Goal: Information Seeking & Learning: Find contact information

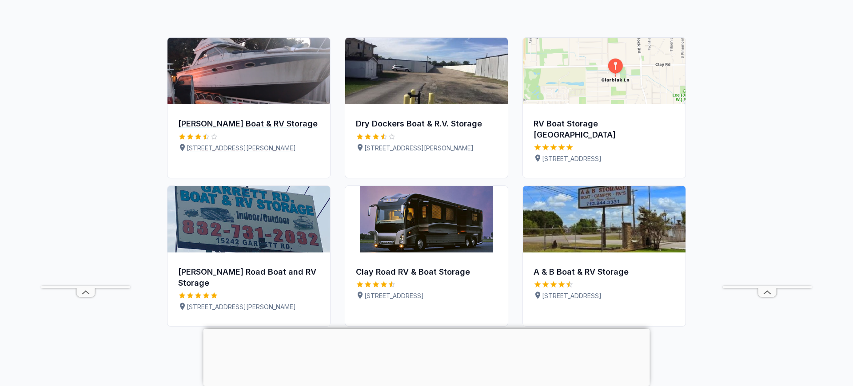
scroll to position [501, 0]
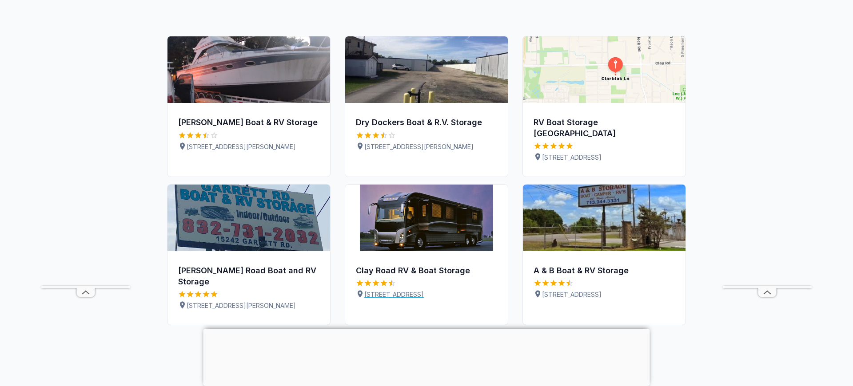
click at [390, 266] on div "Clay Road RV & Boat Storage" at bounding box center [426, 271] width 141 height 11
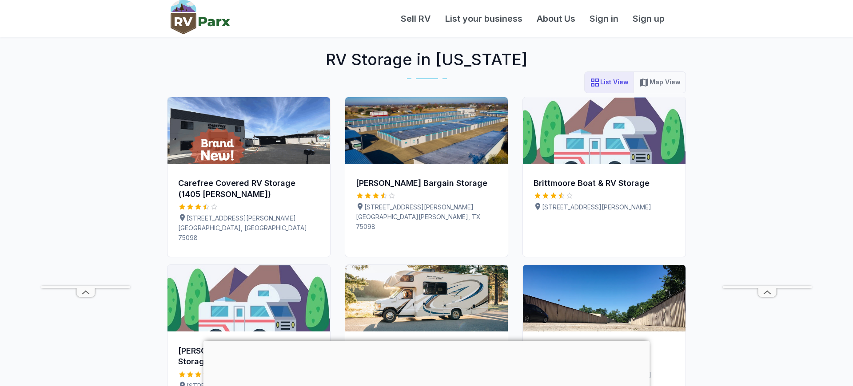
scroll to position [501, 0]
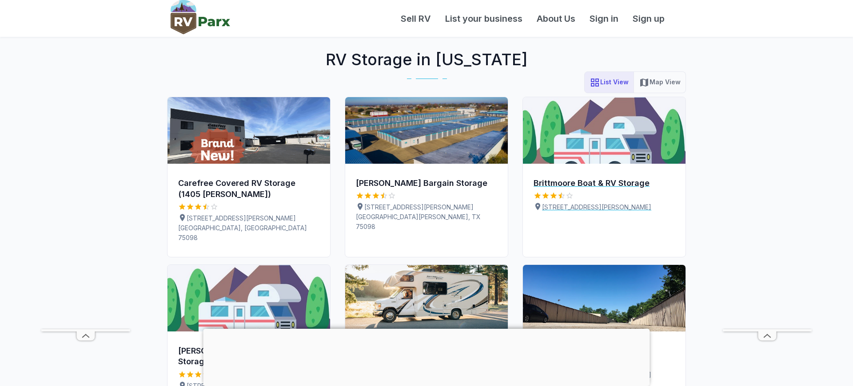
click at [595, 183] on div "Brittmoore Boat & RV Storage" at bounding box center [603, 183] width 141 height 11
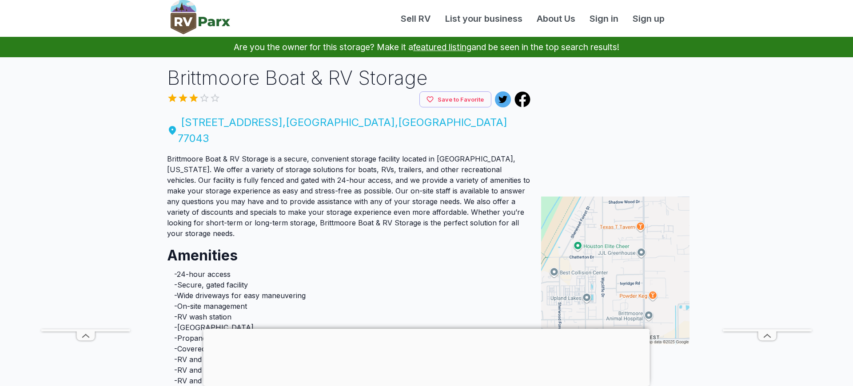
click at [235, 122] on span "10950 Hazelhurst Dr , Houston , TX 77043" at bounding box center [348, 131] width 363 height 32
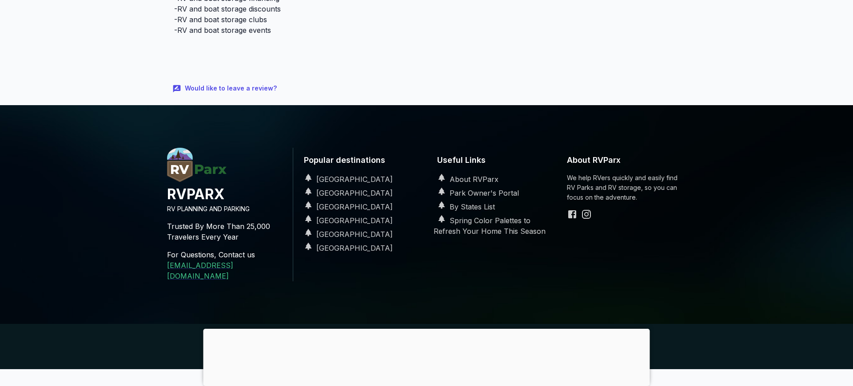
scroll to position [417, 0]
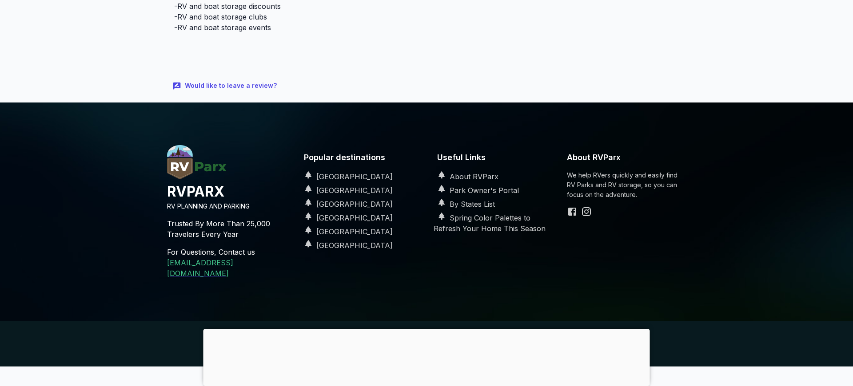
click at [428, 329] on div at bounding box center [426, 329] width 446 height 0
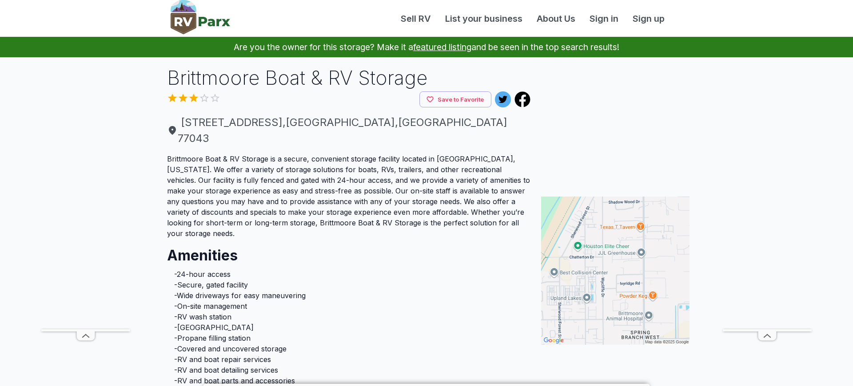
scroll to position [0, 0]
click at [677, 289] on img at bounding box center [615, 271] width 148 height 148
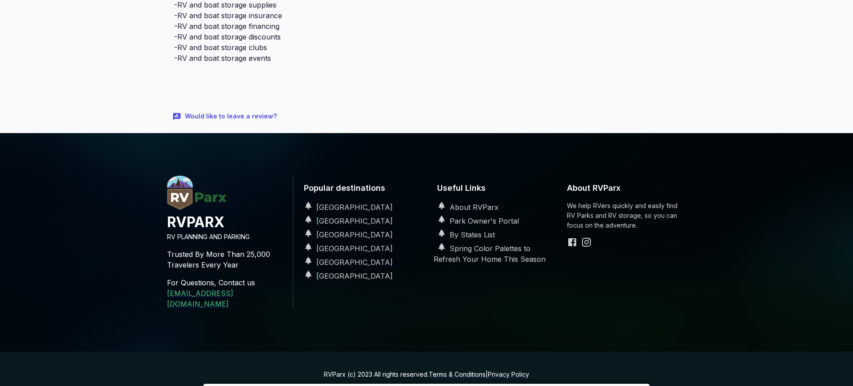
scroll to position [388, 0]
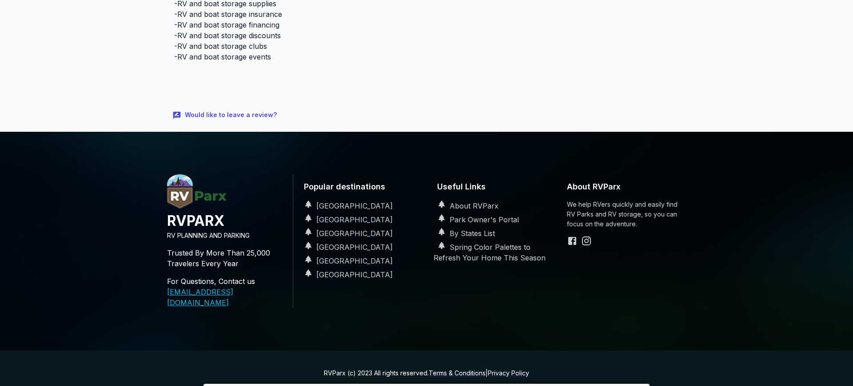
click at [211, 288] on link "[EMAIL_ADDRESS][DOMAIN_NAME]" at bounding box center [200, 298] width 66 height 20
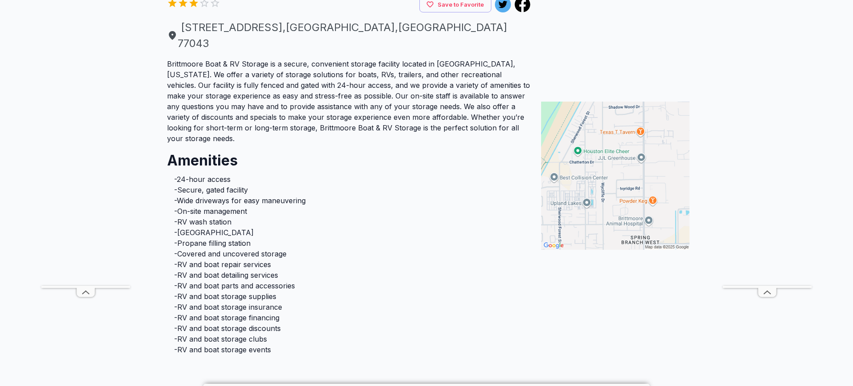
scroll to position [95, 0]
